Goal: Transaction & Acquisition: Purchase product/service

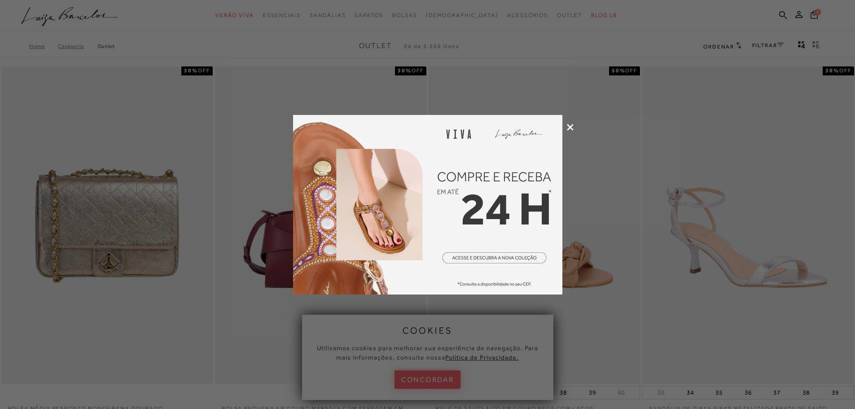
click at [570, 126] on icon at bounding box center [570, 127] width 7 height 7
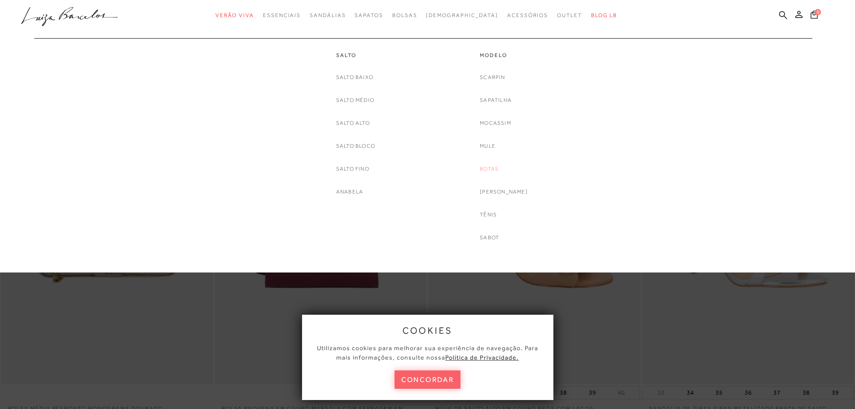
click at [491, 168] on link "Botas" at bounding box center [489, 168] width 19 height 9
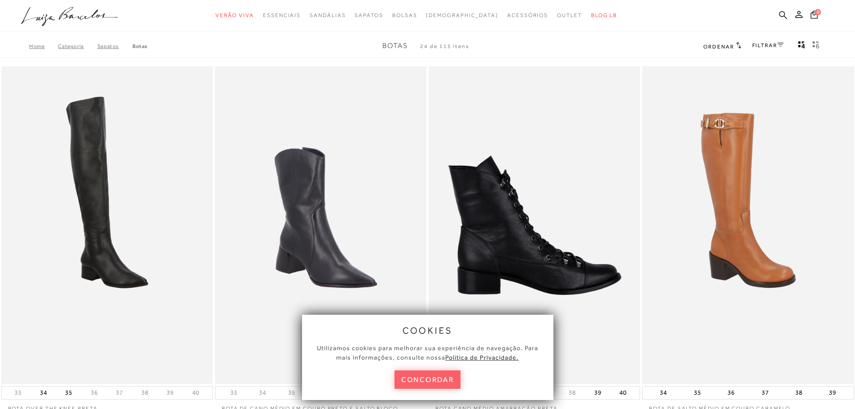
click at [433, 379] on button "concordar" at bounding box center [427, 379] width 66 height 18
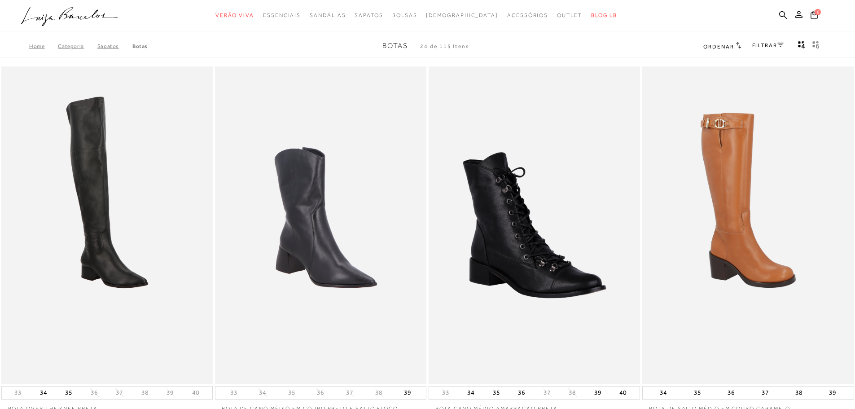
click at [764, 45] on link "FILTRAR" at bounding box center [767, 45] width 31 height 6
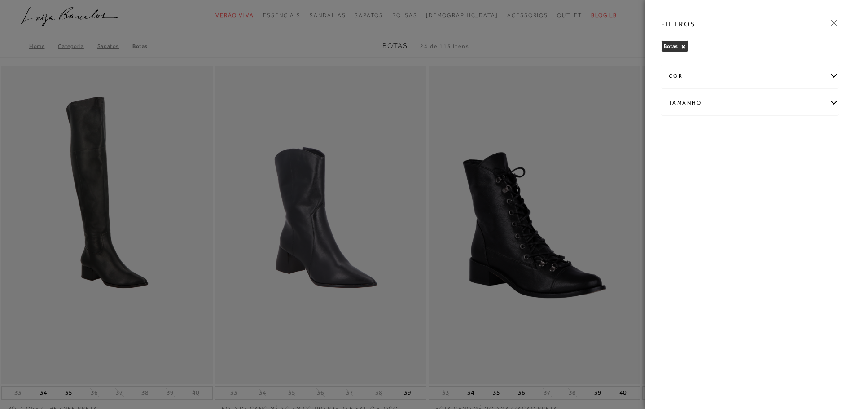
click at [832, 70] on div "cor" at bounding box center [749, 76] width 177 height 24
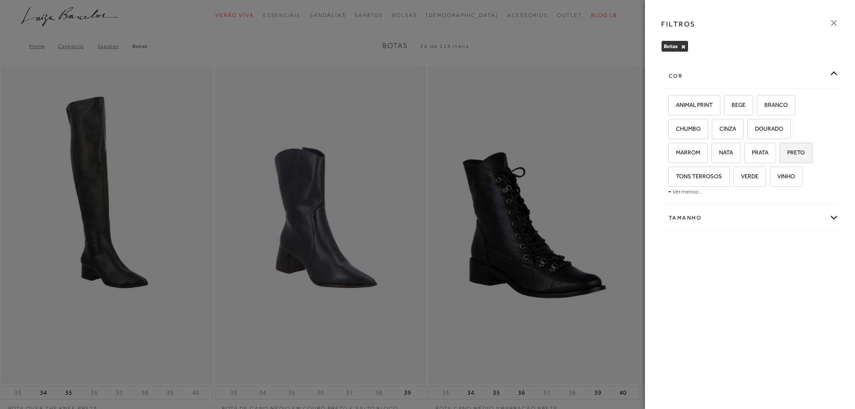
click at [800, 153] on span "PRETO" at bounding box center [792, 152] width 24 height 7
click at [787, 153] on input "PRETO" at bounding box center [782, 153] width 9 height 9
checkbox input "true"
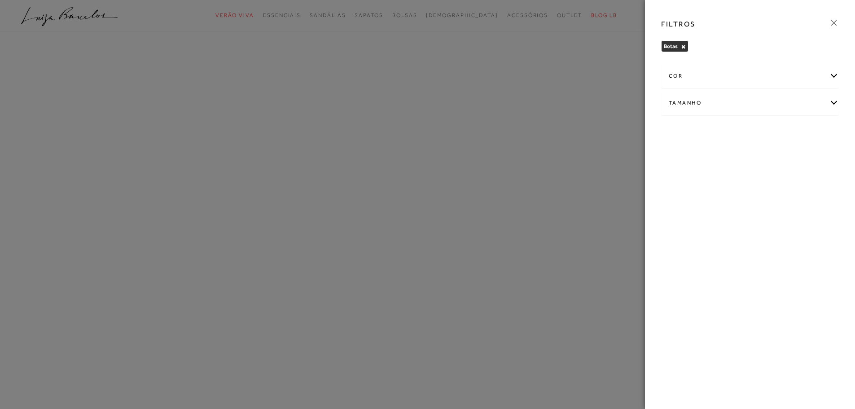
click at [833, 215] on div "FILTROS [GEOGRAPHIC_DATA] × Limpar todos os refinamentos cor ANIMAL PRINT BEGE …" at bounding box center [750, 204] width 210 height 409
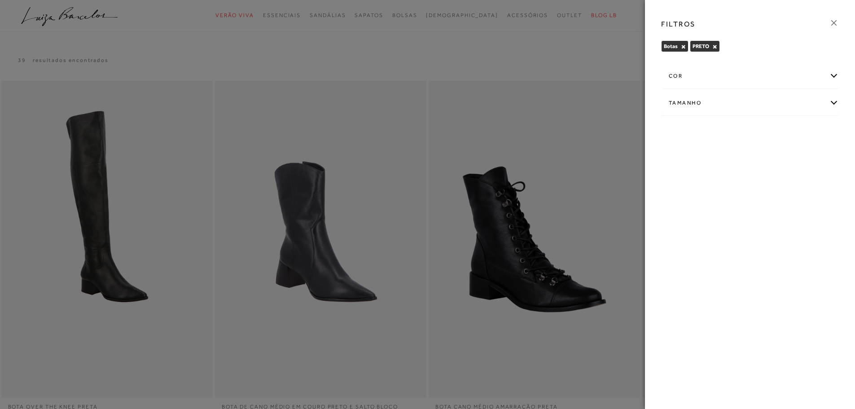
click at [833, 100] on div "Tamanho" at bounding box center [749, 103] width 177 height 24
click at [761, 132] on label "36" at bounding box center [754, 131] width 21 height 19
click at [751, 132] on input "36" at bounding box center [746, 133] width 9 height 9
checkbox input "true"
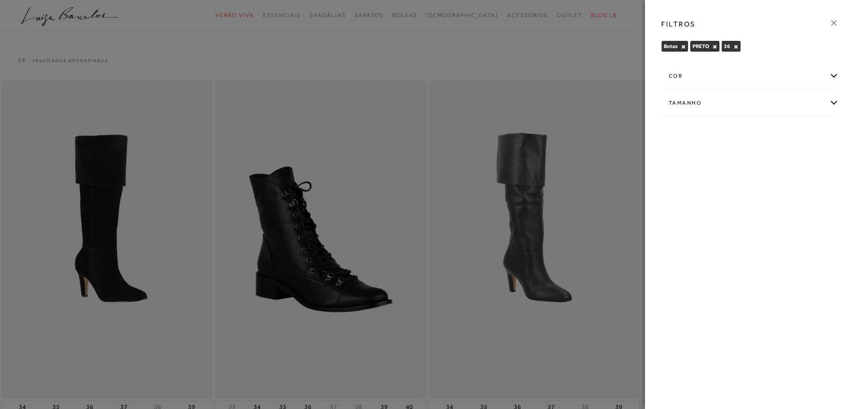
click at [831, 102] on div "Tamanho" at bounding box center [749, 103] width 177 height 24
click at [781, 140] on label "37" at bounding box center [779, 131] width 21 height 19
click at [776, 138] on input "37" at bounding box center [771, 133] width 9 height 9
checkbox input "true"
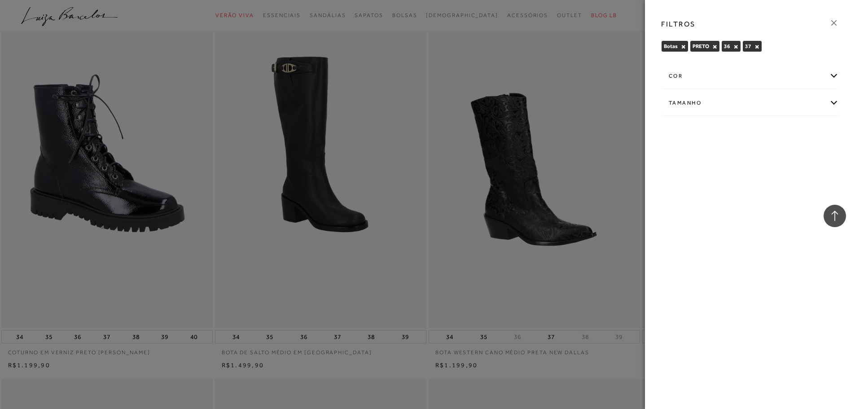
scroll to position [449, 0]
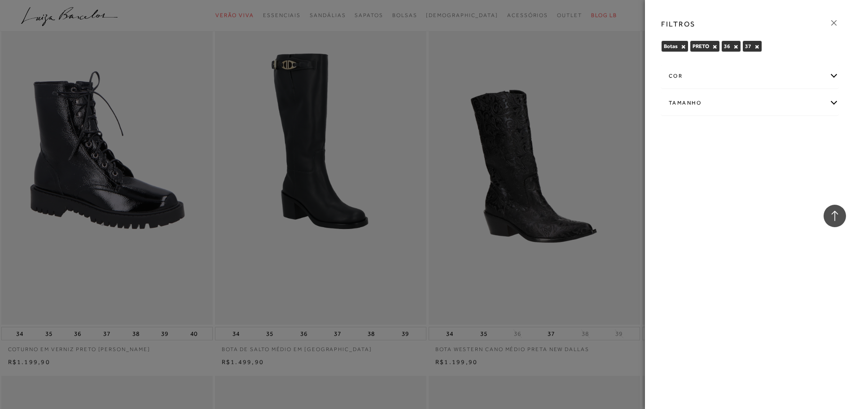
click at [832, 23] on icon at bounding box center [834, 23] width 10 height 10
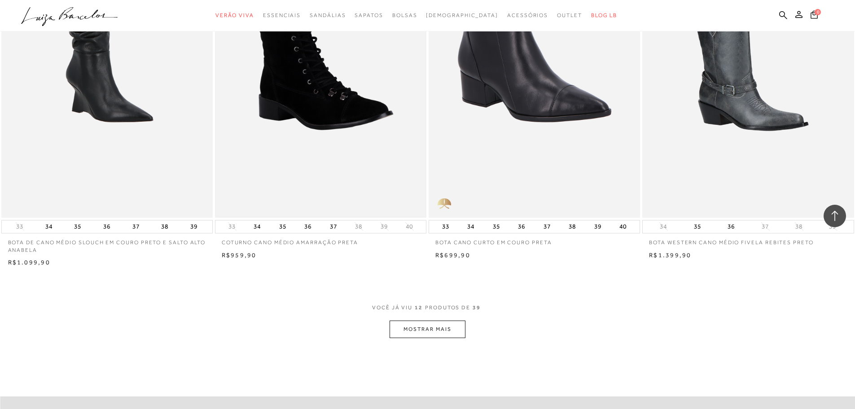
scroll to position [942, 0]
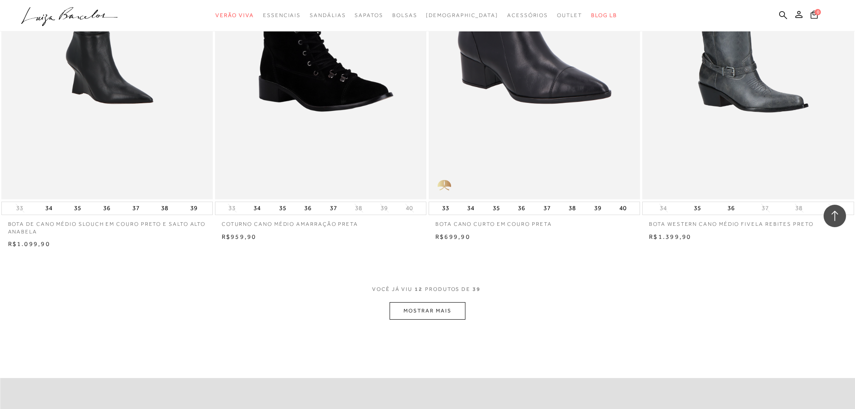
click at [428, 313] on button "MOSTRAR MAIS" at bounding box center [426, 310] width 75 height 17
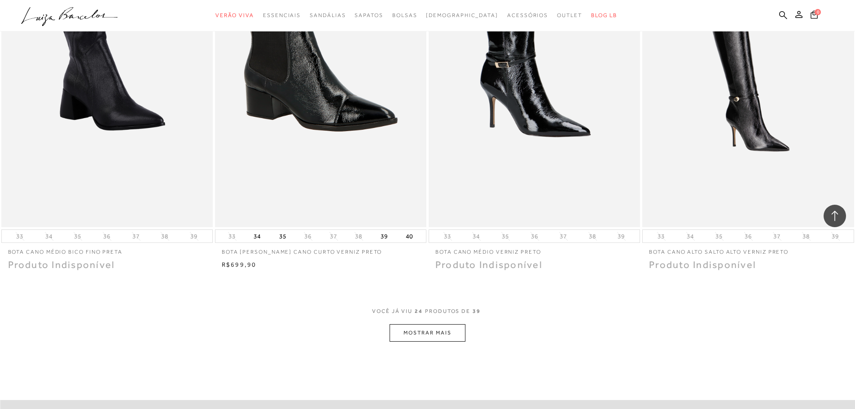
scroll to position [2199, 0]
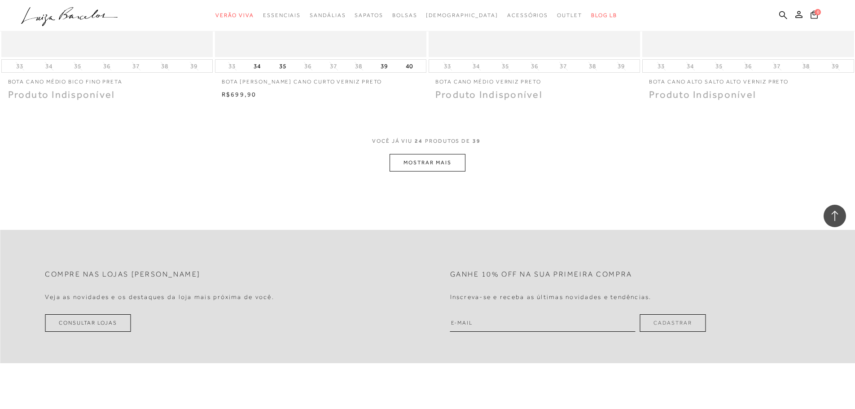
click at [441, 167] on button "MOSTRAR MAIS" at bounding box center [426, 162] width 75 height 17
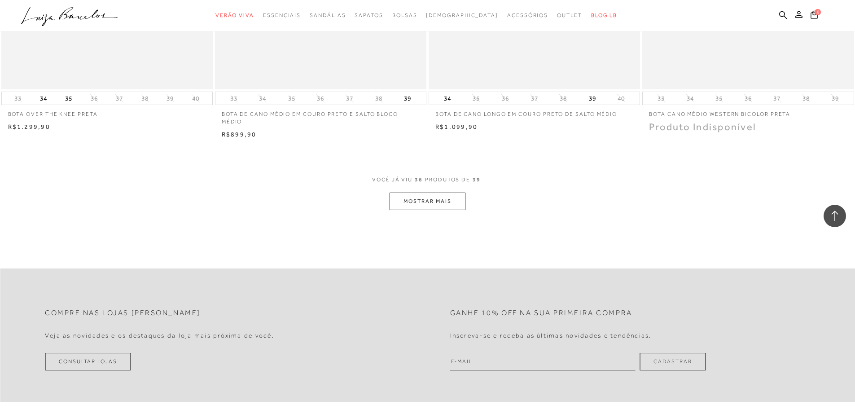
scroll to position [3275, 0]
click at [429, 202] on button "MOSTRAR MAIS" at bounding box center [426, 200] width 75 height 17
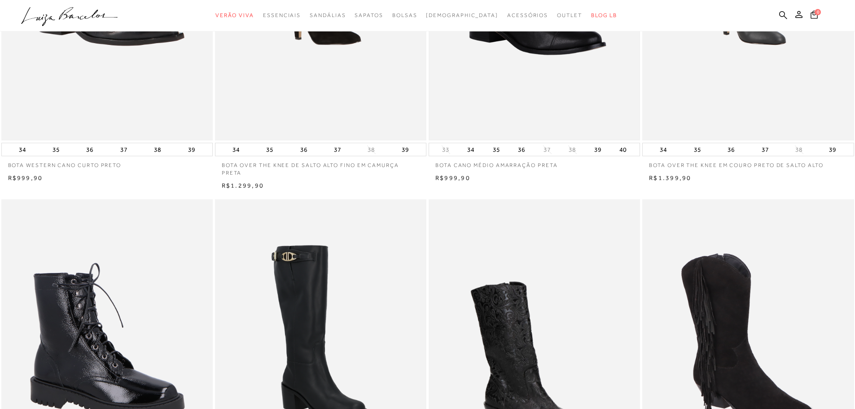
scroll to position [90, 0]
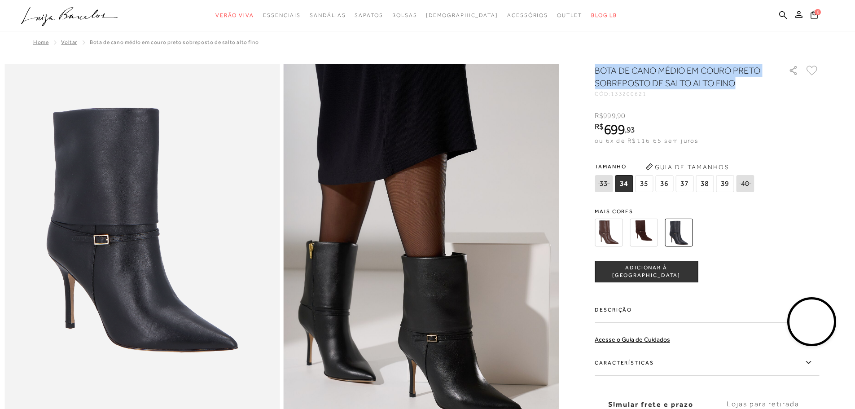
drag, startPoint x: 597, startPoint y: 67, endPoint x: 768, endPoint y: 85, distance: 171.4
copy h1 "BOTA DE CANO MÉDIO EM COURO PRETO SOBREPOSTO DE SALTO ALTO FINO"
